Goal: Submit feedback/report problem

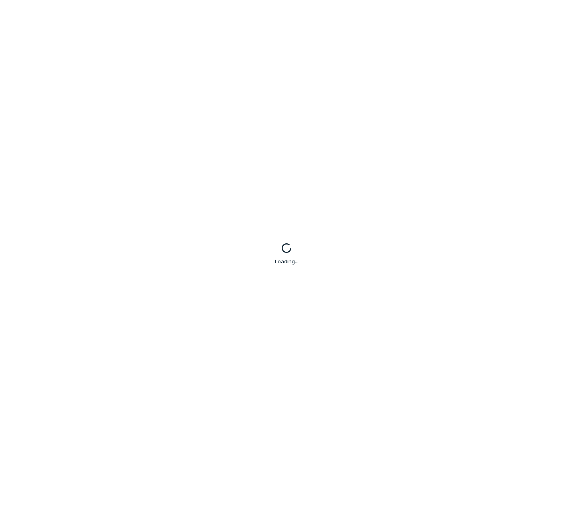
click at [447, 101] on div "Loading..." at bounding box center [286, 253] width 573 height 507
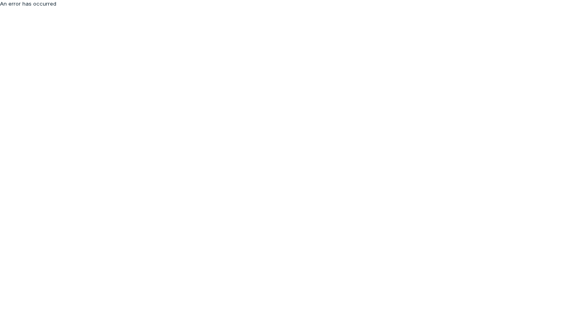
click at [209, 8] on html "An error has occurred" at bounding box center [286, 4] width 573 height 8
click at [123, 196] on div "Loading..." at bounding box center [286, 168] width 573 height 336
